Goal: Transaction & Acquisition: Obtain resource

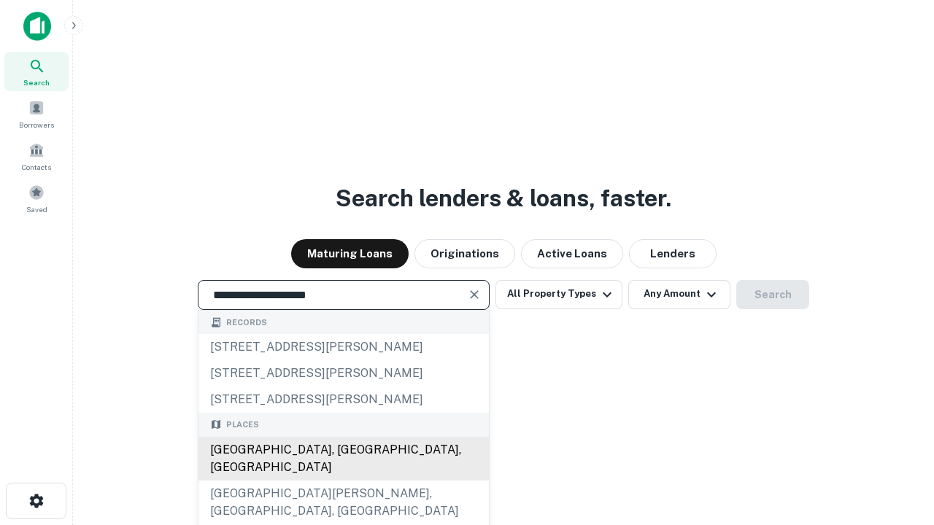
click at [343, 481] on div "[GEOGRAPHIC_DATA], [GEOGRAPHIC_DATA], [GEOGRAPHIC_DATA]" at bounding box center [343, 459] width 290 height 44
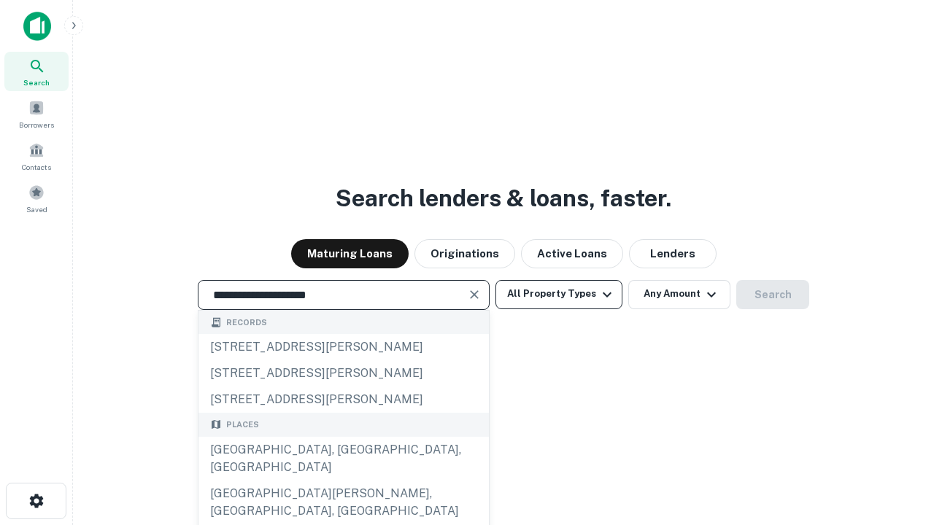
type input "**********"
click at [559, 294] on button "All Property Types" at bounding box center [558, 294] width 127 height 29
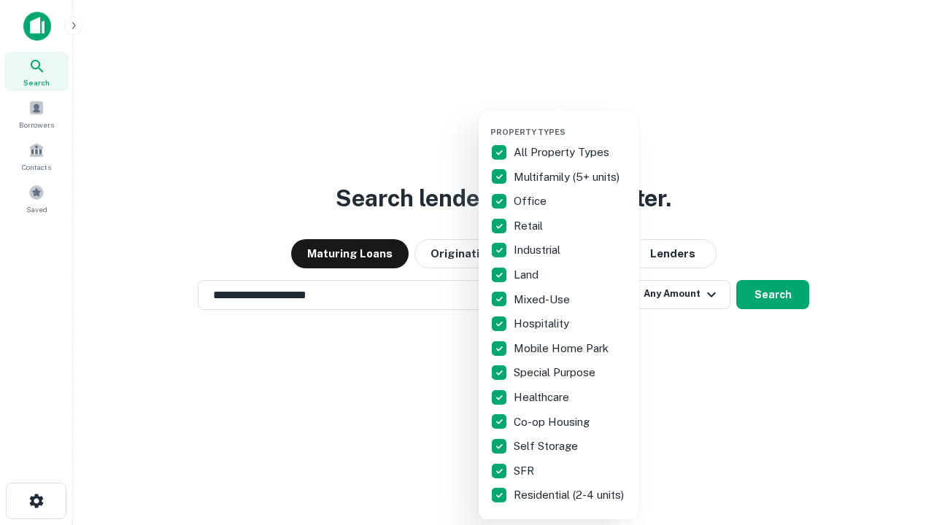
click at [570, 123] on button "button" at bounding box center [570, 123] width 160 height 1
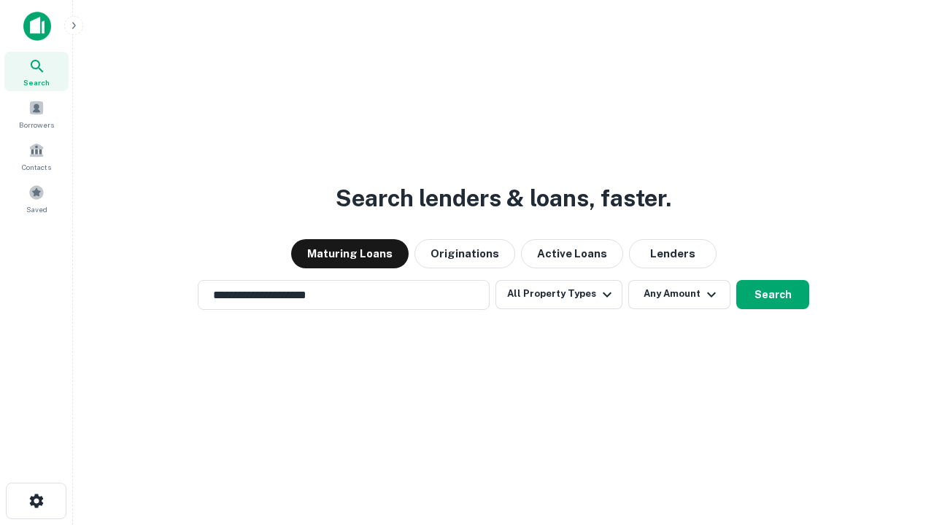
scroll to position [9, 176]
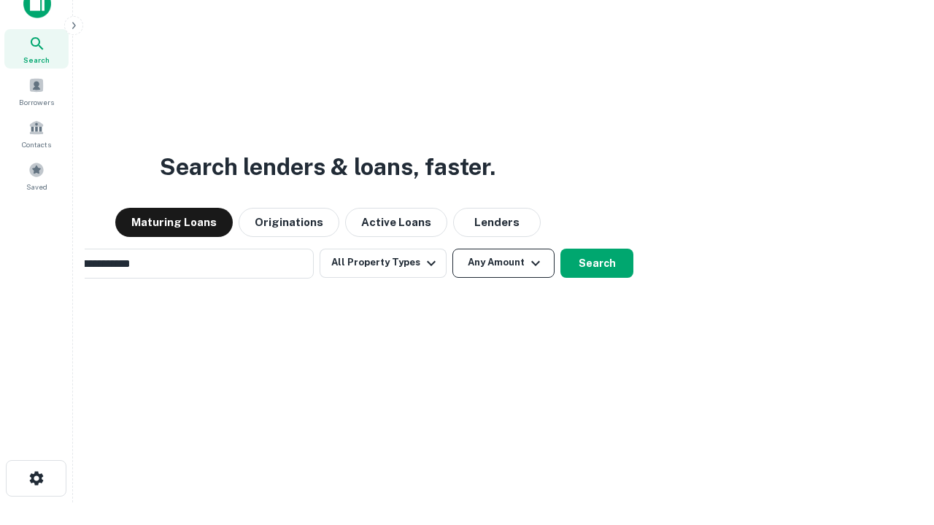
click at [452, 249] on button "Any Amount" at bounding box center [503, 263] width 102 height 29
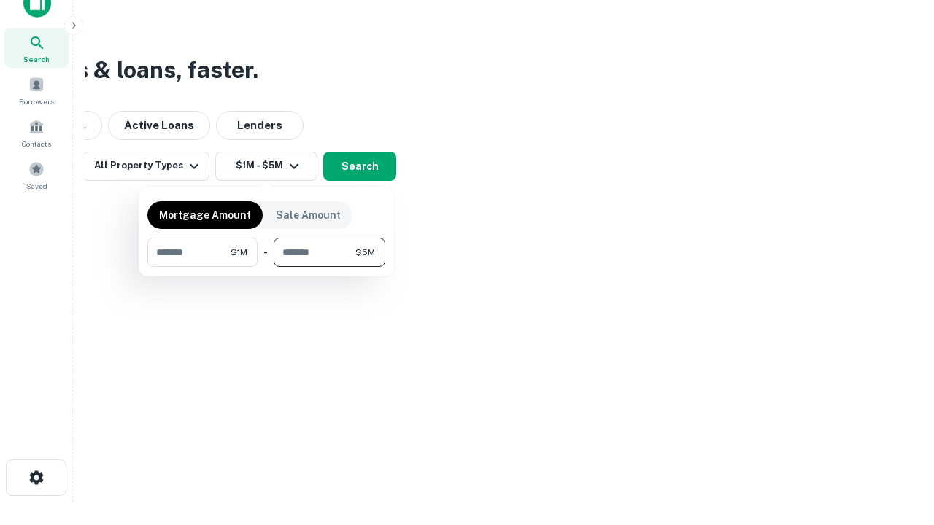
type input "*******"
click at [266, 267] on button "button" at bounding box center [266, 267] width 238 height 1
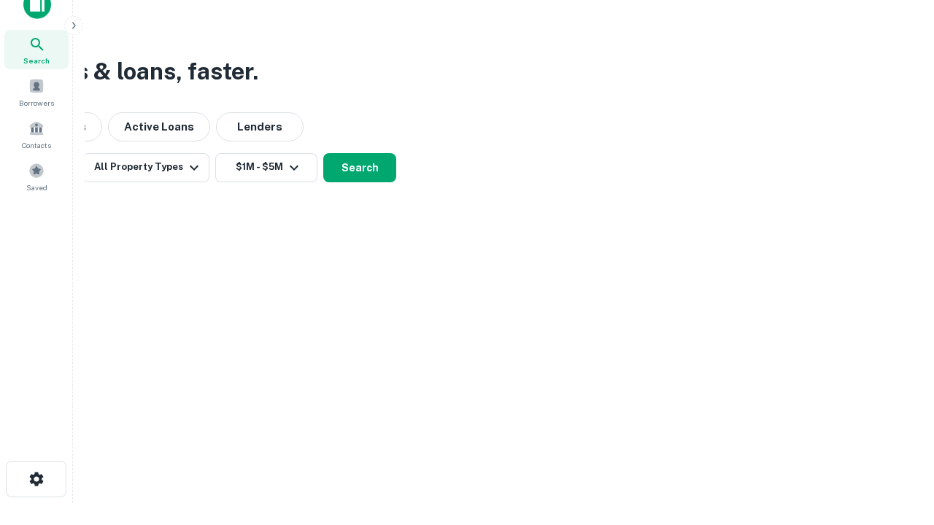
scroll to position [9, 269]
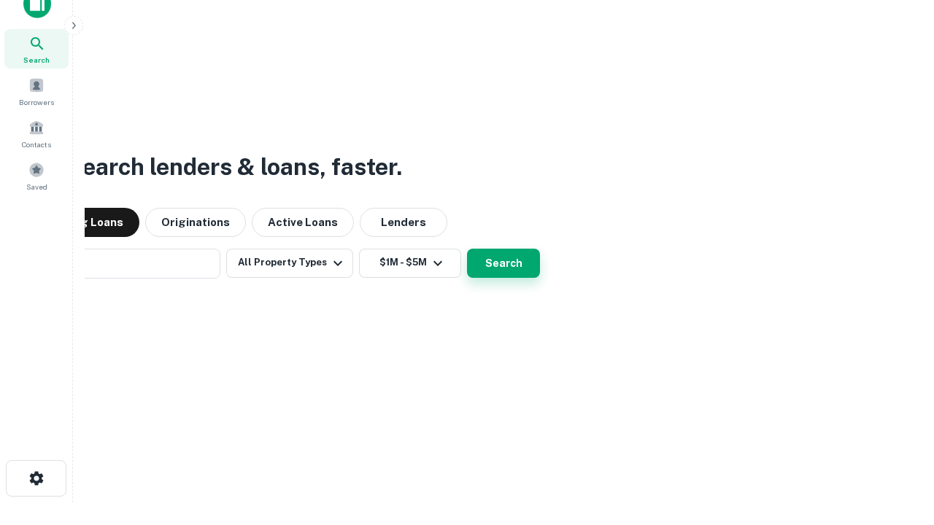
click at [467, 249] on button "Search" at bounding box center [503, 263] width 73 height 29
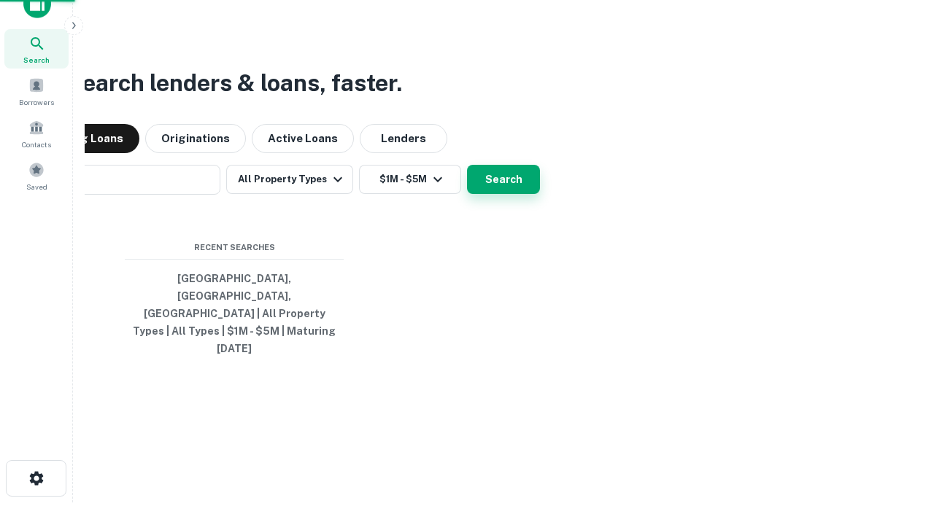
scroll to position [39, 413]
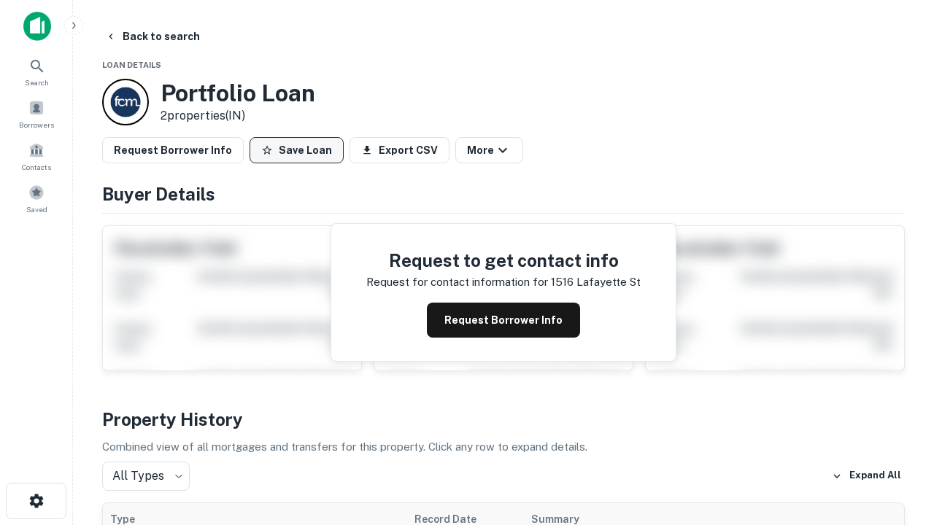
click at [296, 150] on button "Save Loan" at bounding box center [296, 150] width 94 height 26
click at [300, 150] on button "Loan Saved" at bounding box center [299, 150] width 101 height 26
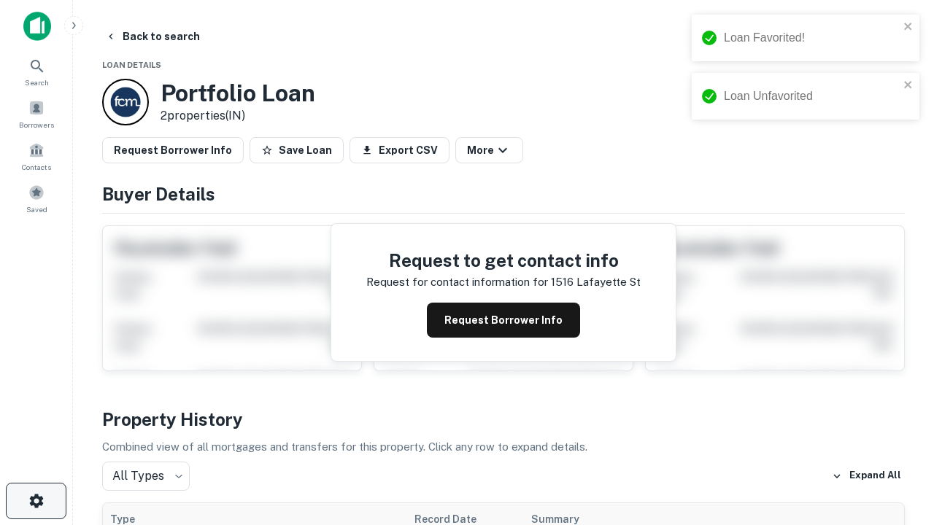
click at [36, 501] on icon "button" at bounding box center [37, 501] width 18 height 18
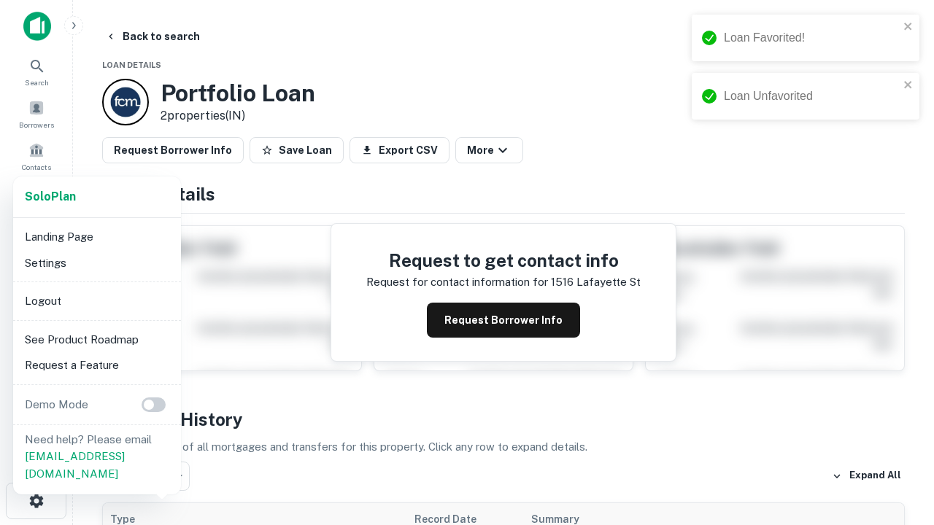
click at [96, 300] on li "Logout" at bounding box center [97, 301] width 156 height 26
